Goal: Transaction & Acquisition: Purchase product/service

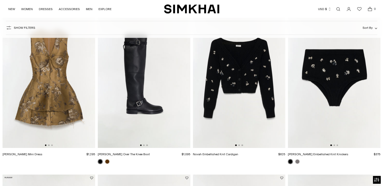
scroll to position [377, 0]
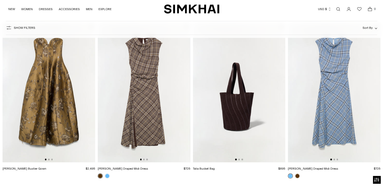
click at [149, 135] on img at bounding box center [143, 92] width 93 height 139
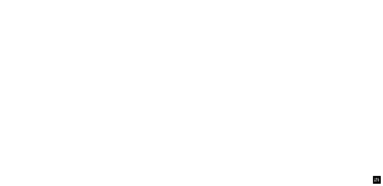
scroll to position [0, 91]
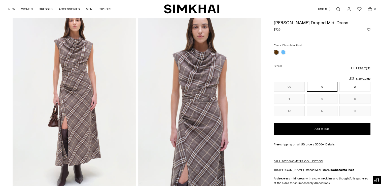
scroll to position [25, 0]
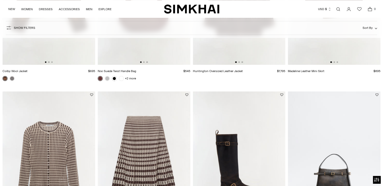
scroll to position [881, 0]
